Goal: Task Accomplishment & Management: Complete application form

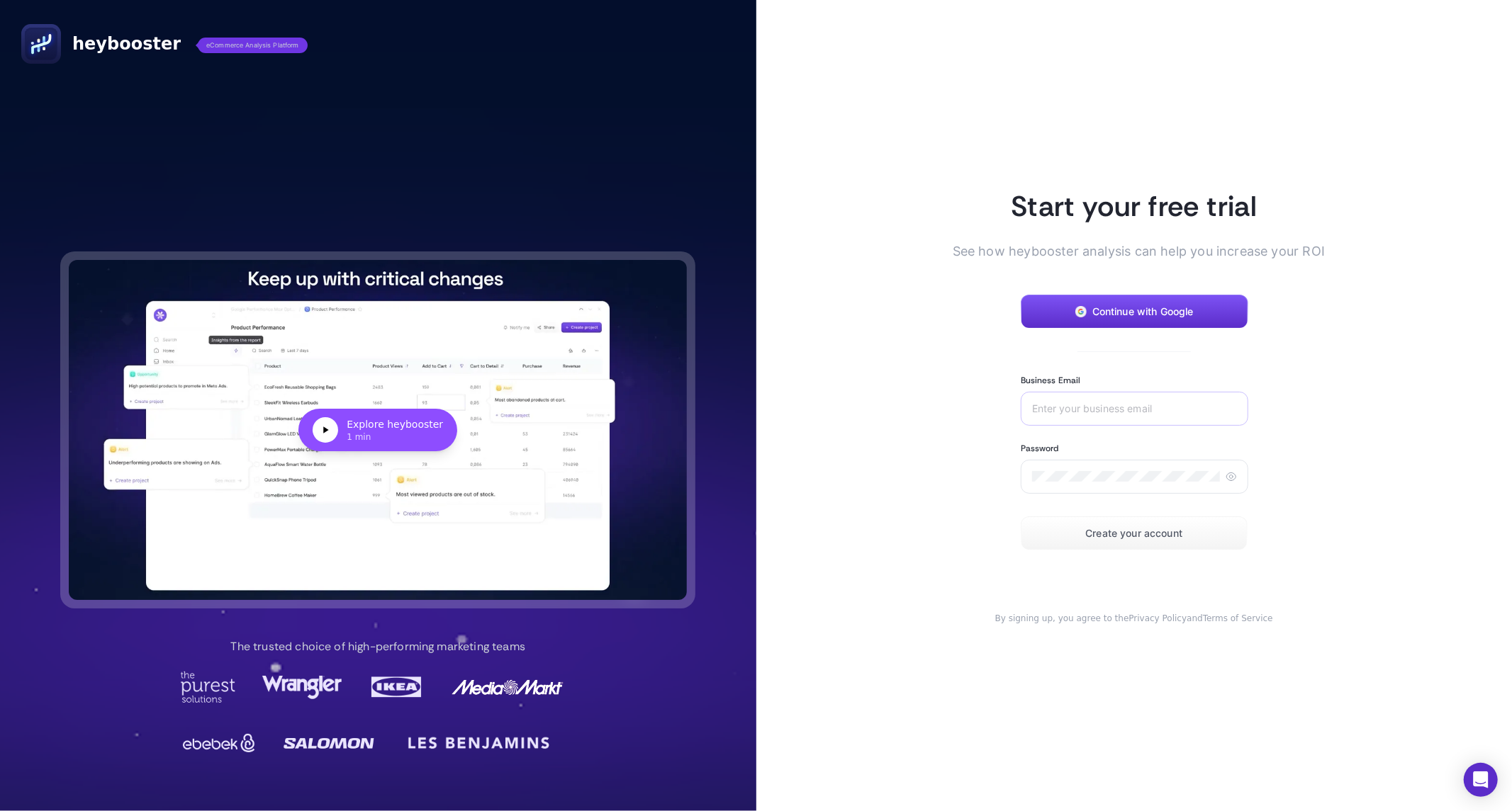
click at [1119, 401] on div at bounding box center [1134, 408] width 228 height 34
click at [1138, 403] on input "Business Email" at bounding box center [1135, 409] width 205 height 12
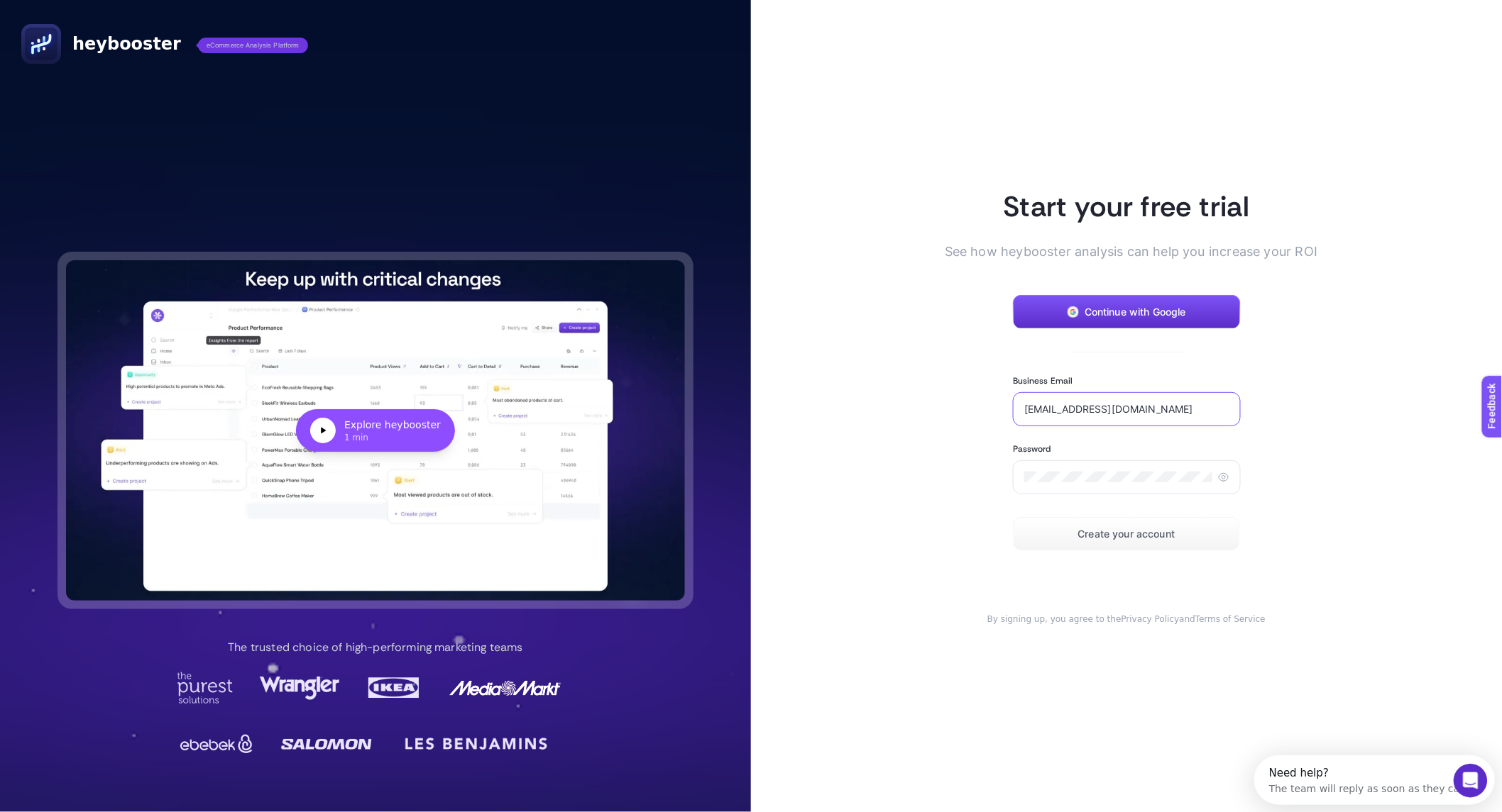
type input "[EMAIL_ADDRESS][DOMAIN_NAME]"
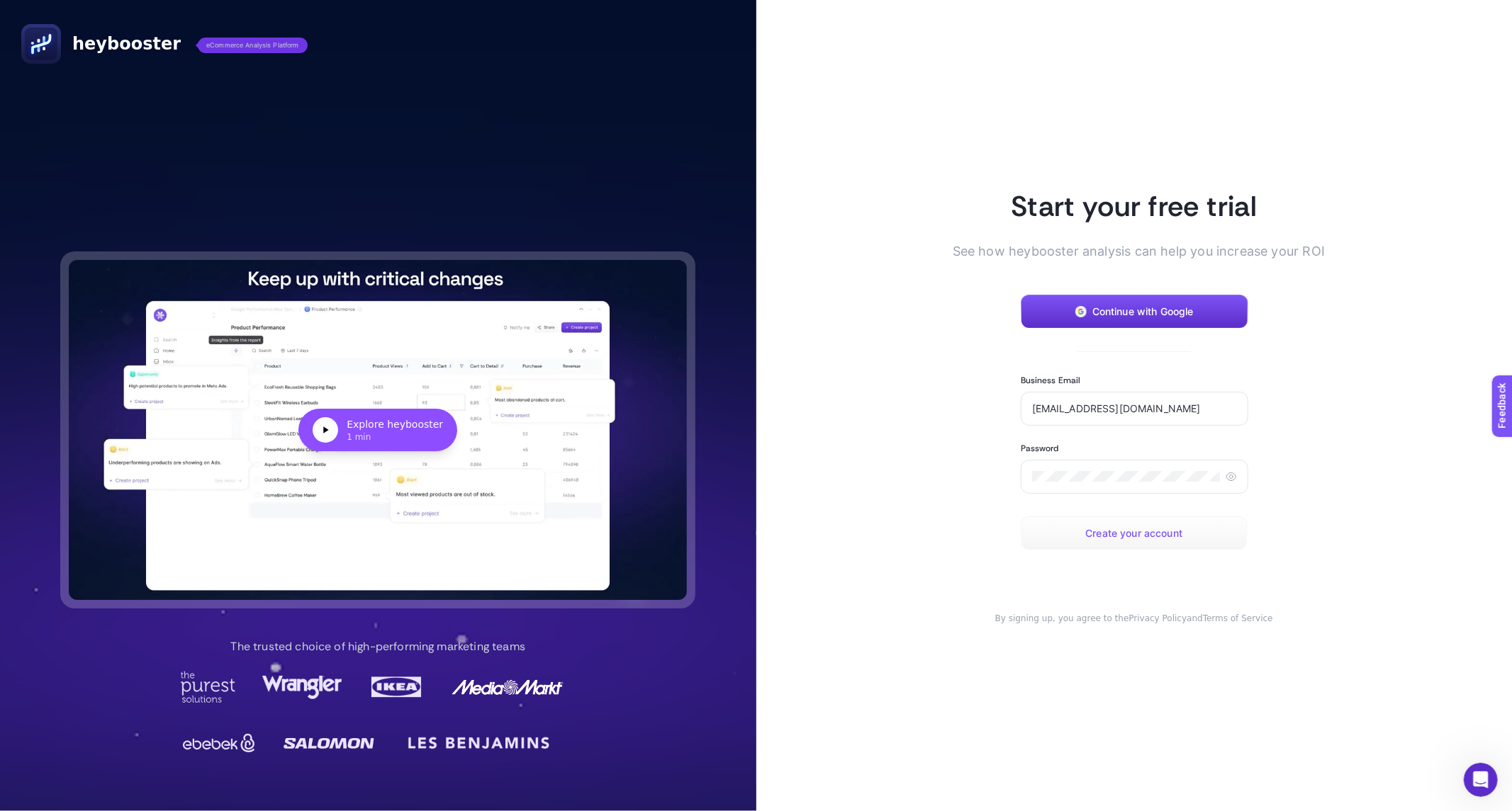
click at [1146, 528] on span "Create your account" at bounding box center [1134, 533] width 97 height 12
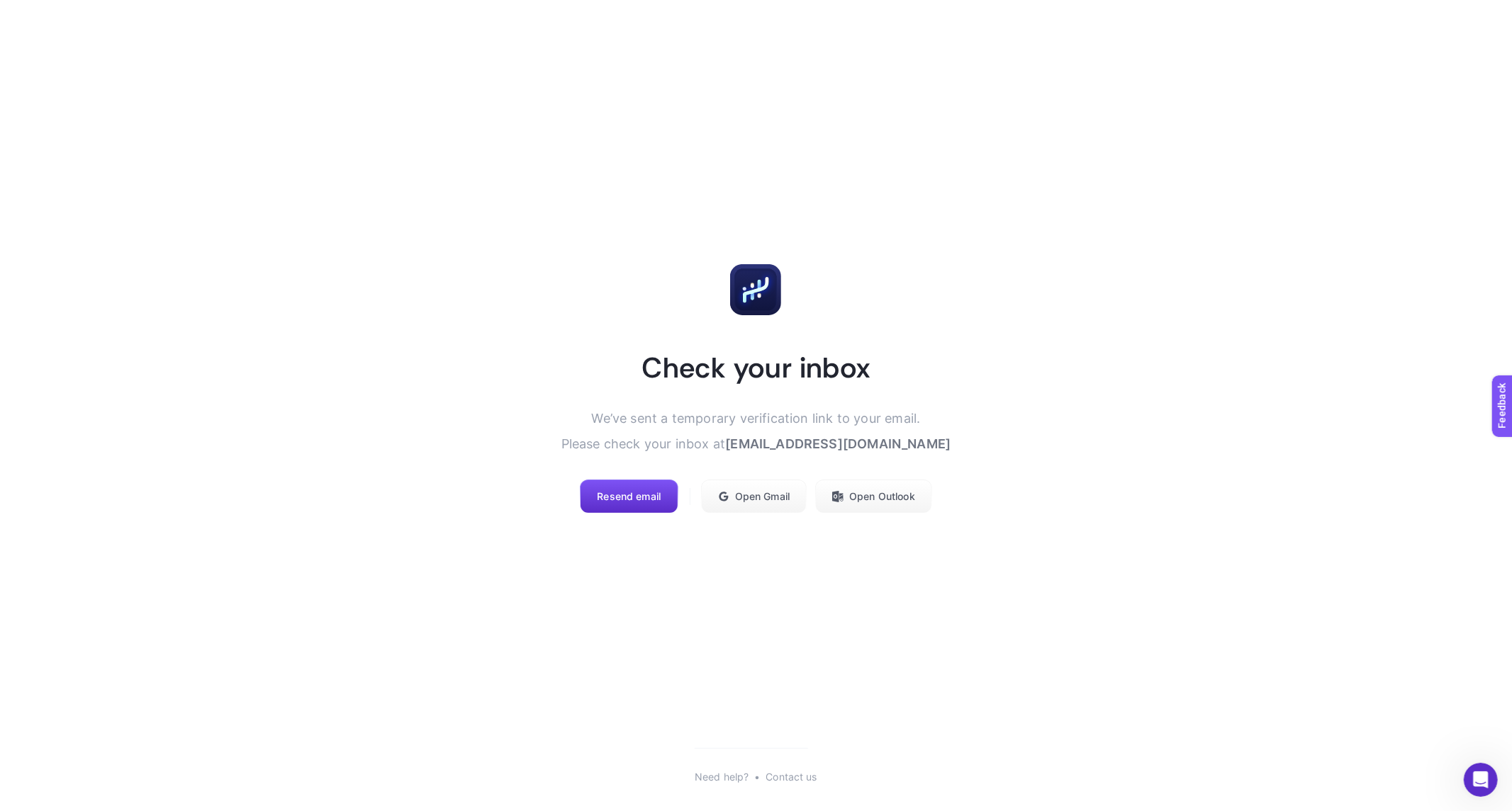
click at [1472, 356] on article "Check your inbox We’ve sent a temporary verification link to your email. Please…" at bounding box center [756, 388] width 1512 height 778
click at [640, 506] on button "Resend email" at bounding box center [628, 497] width 98 height 34
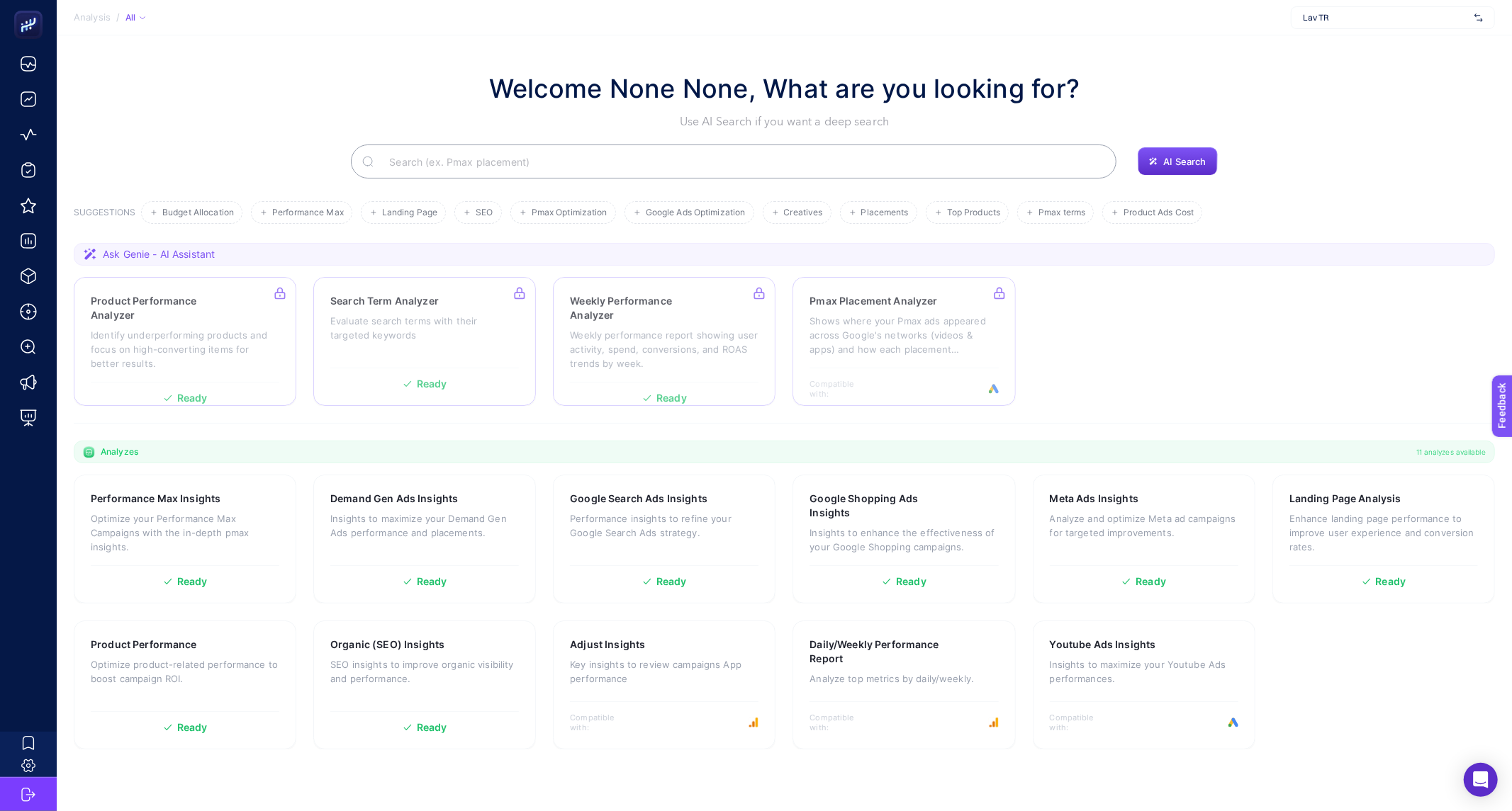
click at [1373, 431] on section "Welcome None None, What are you looking for? Use AI Search if you want a deep s…" at bounding box center [784, 401] width 1455 height 731
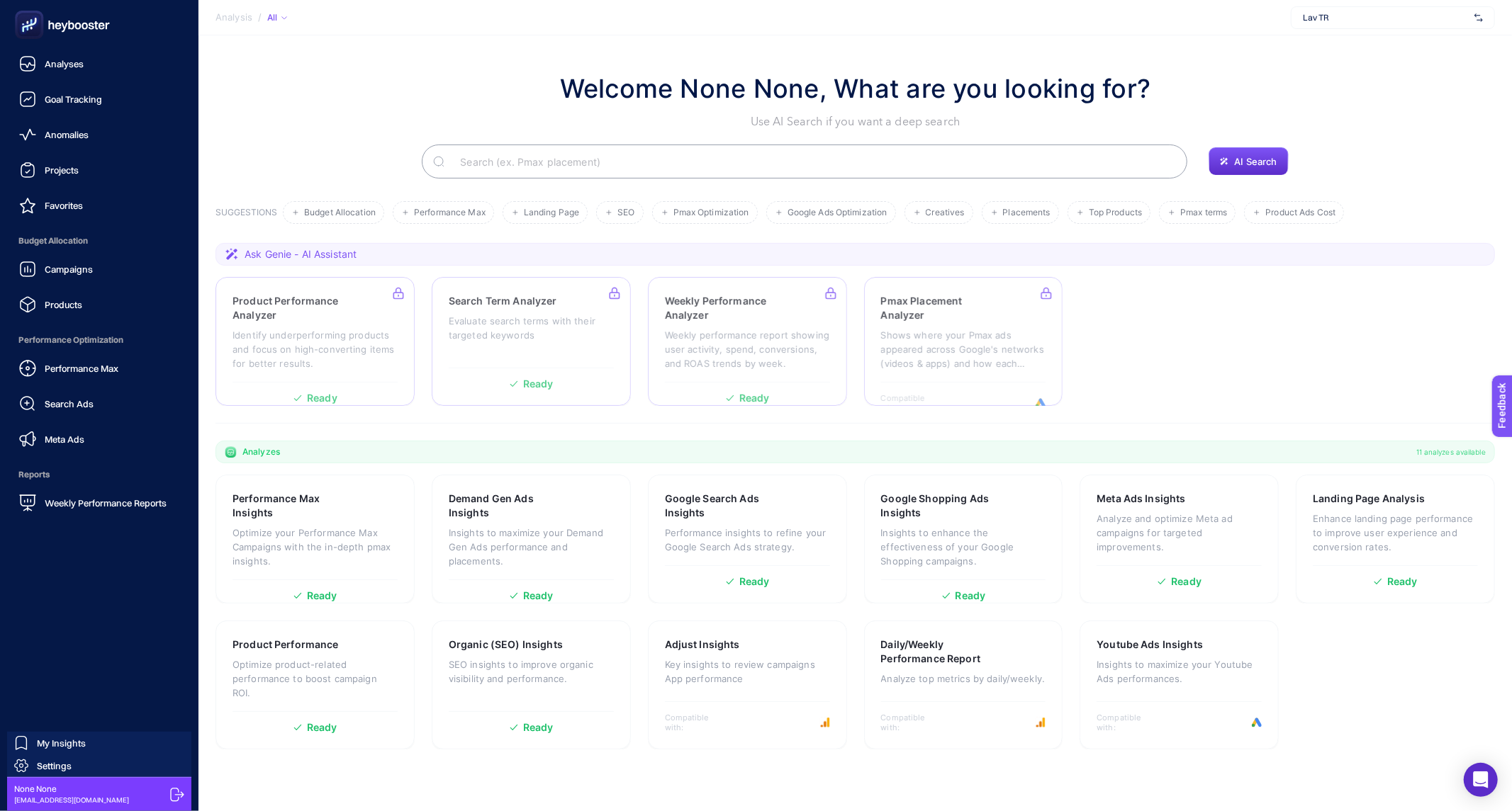
click at [38, 26] on rect at bounding box center [29, 25] width 23 height 23
